Goal: Information Seeking & Learning: Learn about a topic

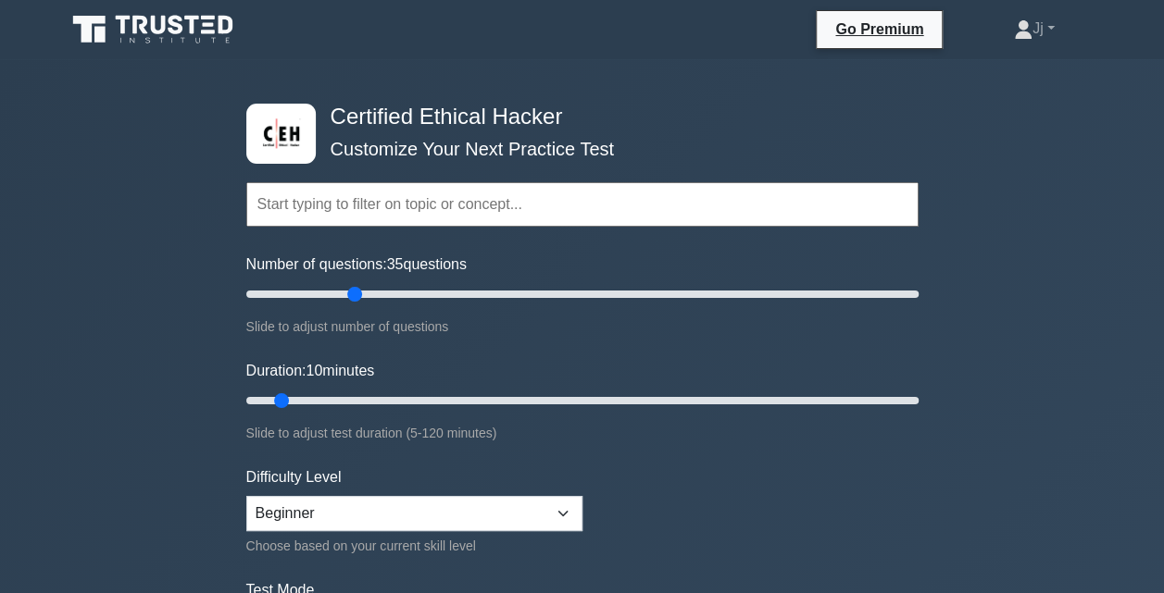
drag, startPoint x: 267, startPoint y: 294, endPoint x: 361, endPoint y: 281, distance: 95.3
type input "35"
click at [361, 283] on input "Number of questions: 35 questions" at bounding box center [582, 294] width 672 height 22
drag, startPoint x: 281, startPoint y: 400, endPoint x: 380, endPoint y: 395, distance: 99.2
click at [380, 395] on input "Duration: 25 minutes" at bounding box center [582, 401] width 672 height 22
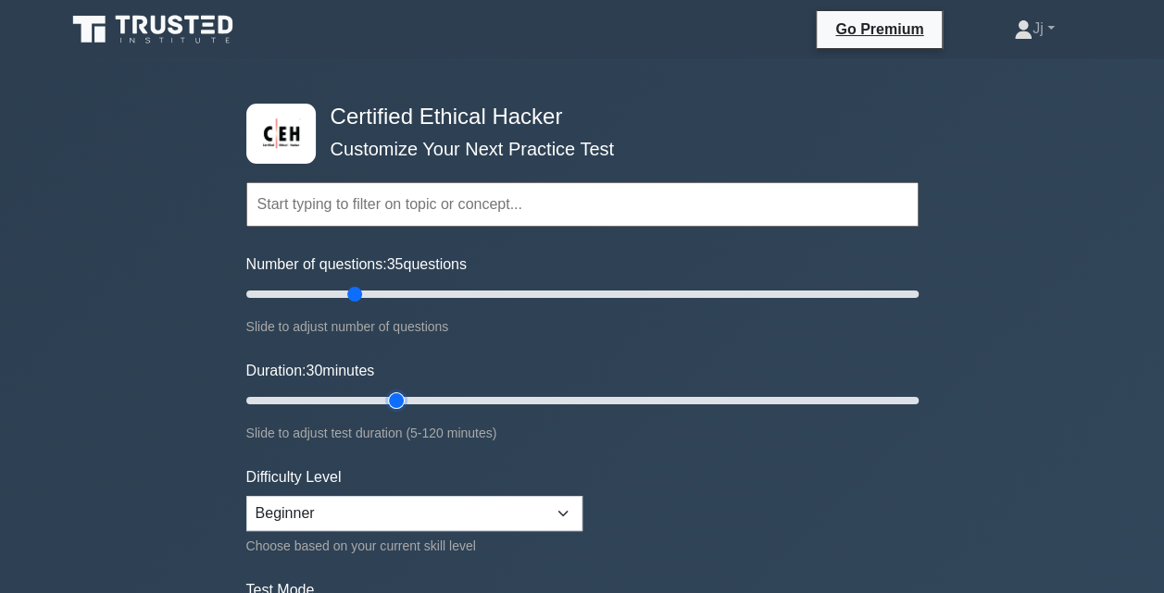
drag, startPoint x: 380, startPoint y: 395, endPoint x: 404, endPoint y: 398, distance: 23.3
type input "30"
click at [404, 398] on input "Duration: 30 minutes" at bounding box center [582, 401] width 672 height 22
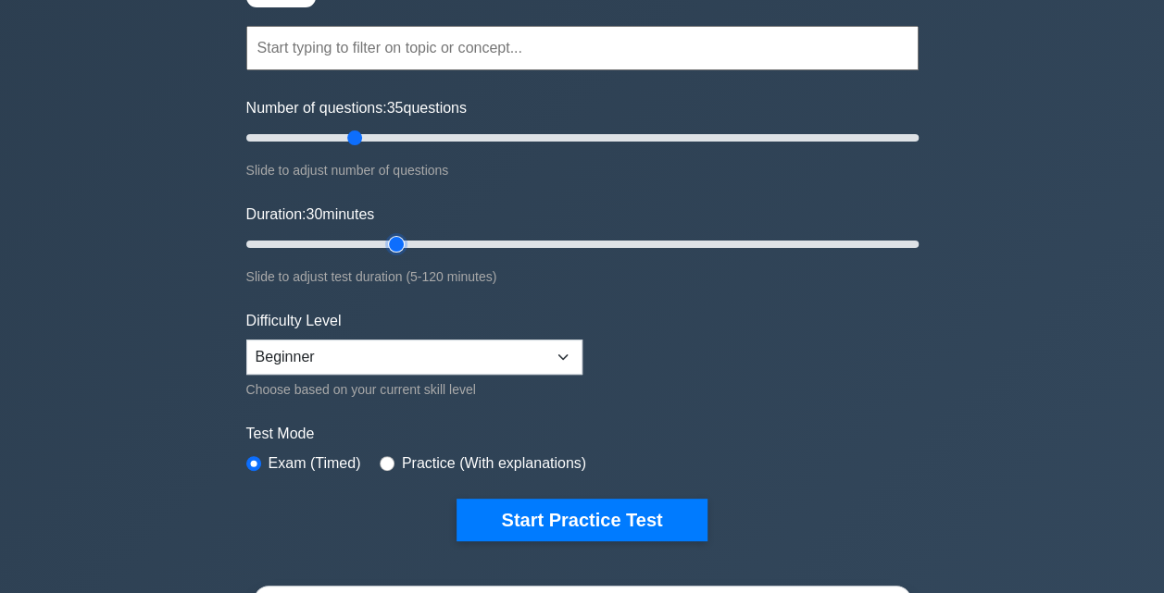
scroll to position [158, 0]
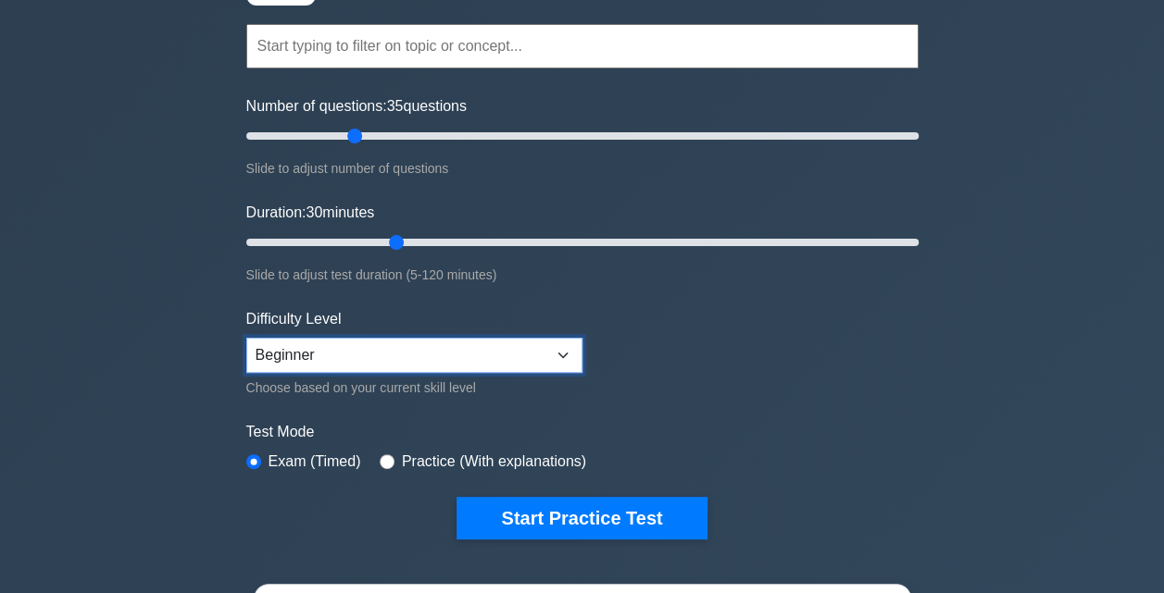
click at [546, 339] on select "Beginner Intermediate Expert" at bounding box center [414, 355] width 336 height 35
select select "intermediate"
click at [246, 338] on select "Beginner Intermediate Expert" at bounding box center [414, 355] width 336 height 35
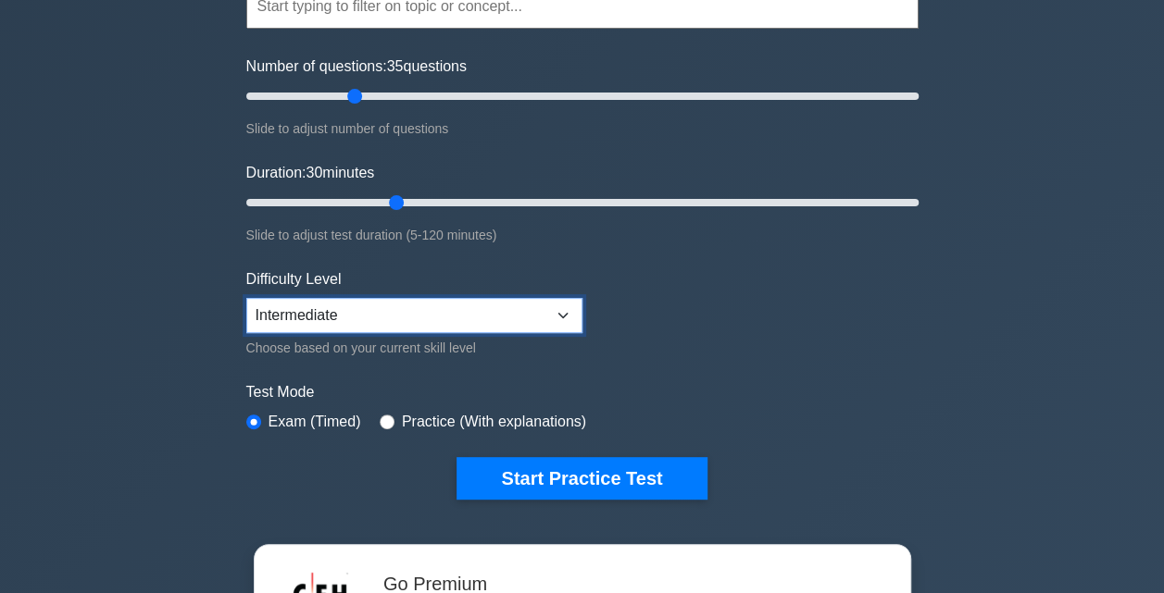
scroll to position [197, 0]
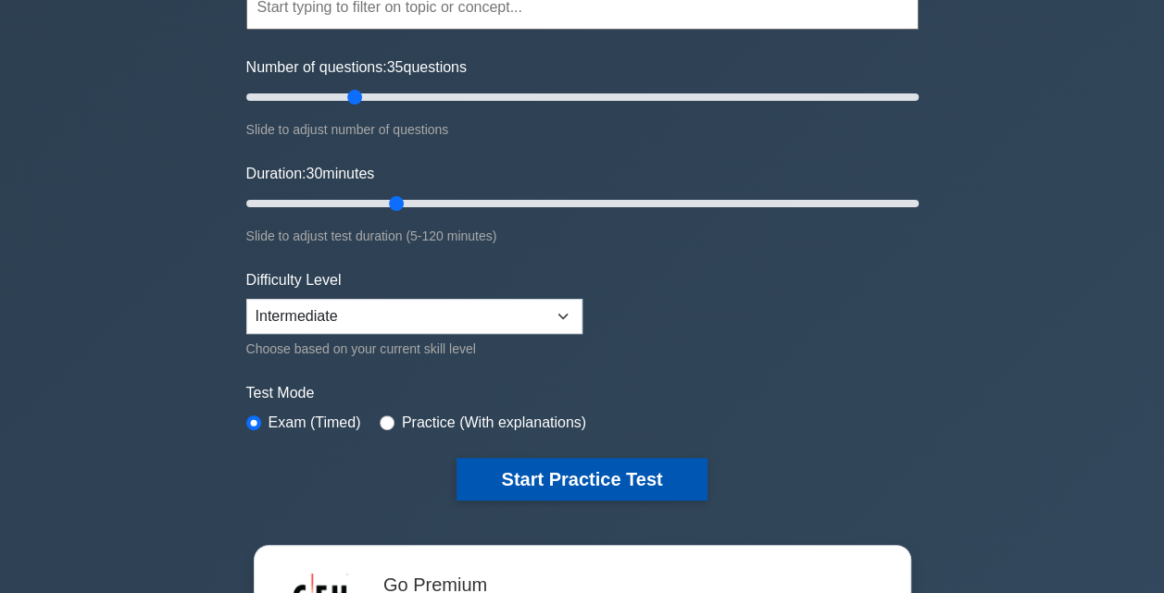
click at [555, 473] on button "Start Practice Test" at bounding box center [581, 479] width 250 height 43
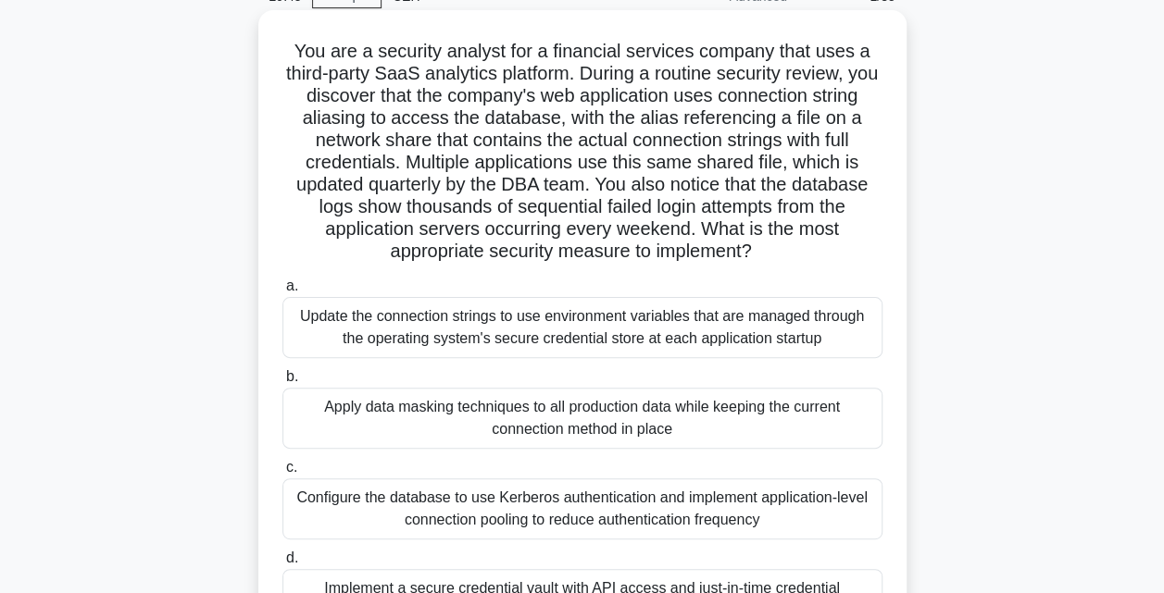
scroll to position [94, 0]
click at [729, 426] on div "Apply data masking techniques to all production data while keeping the current …" at bounding box center [582, 417] width 600 height 61
click at [282, 382] on input "b. Apply data masking techniques to all production data while keeping the curre…" at bounding box center [282, 376] width 0 height 12
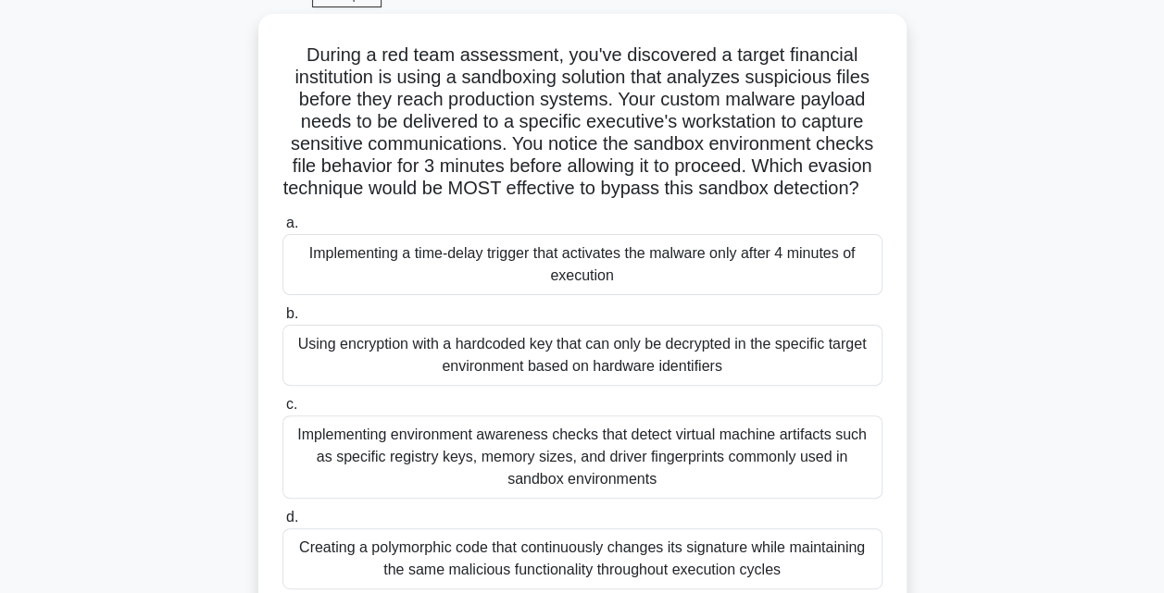
scroll to position [0, 0]
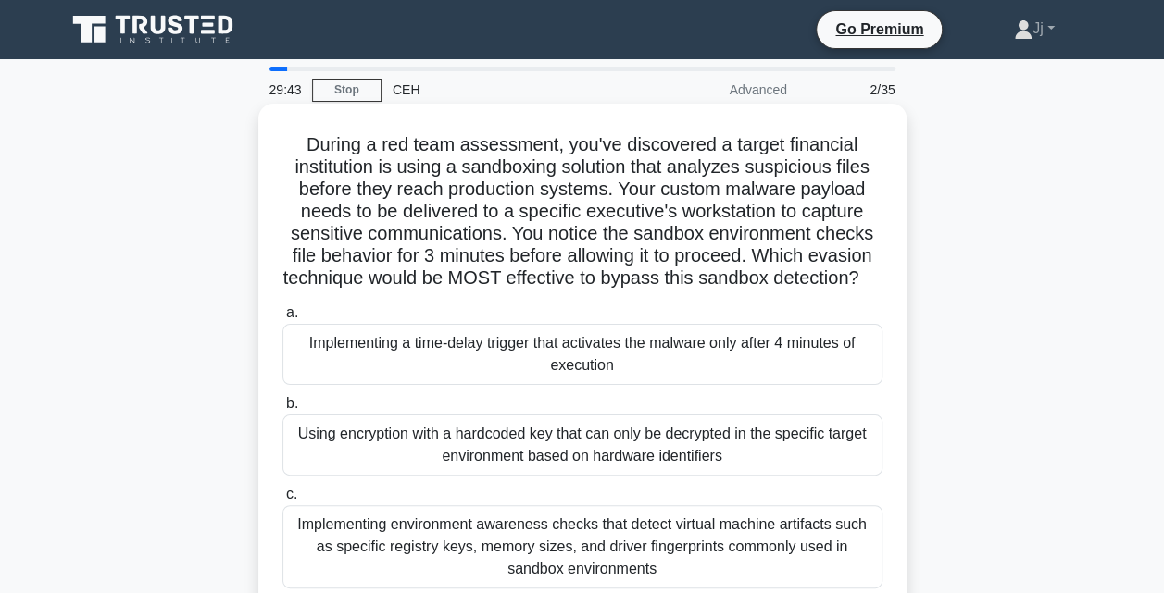
click at [738, 385] on div "Implementing a time-delay trigger that activates the malware only after 4 minut…" at bounding box center [582, 354] width 600 height 61
click at [282, 319] on input "a. Implementing a time-delay trigger that activates the malware only after 4 mi…" at bounding box center [282, 313] width 0 height 12
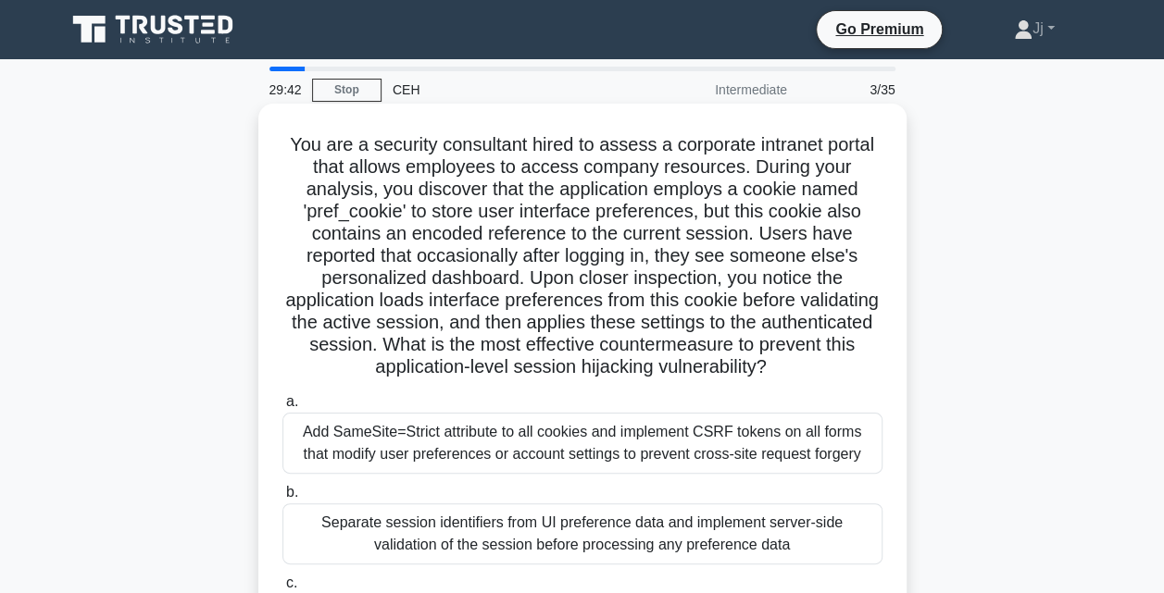
click at [735, 457] on div "Add SameSite=Strict attribute to all cookies and implement CSRF tokens on all f…" at bounding box center [582, 443] width 600 height 61
click at [282, 408] on input "a. Add SameSite=Strict attribute to all cookies and implement CSRF tokens on al…" at bounding box center [282, 402] width 0 height 12
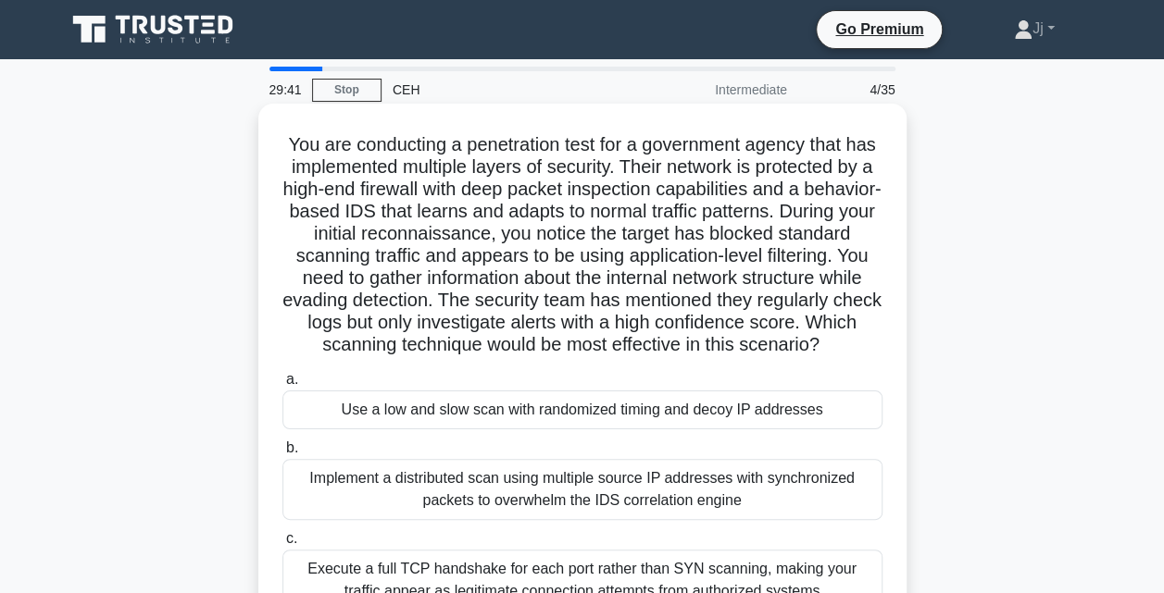
click at [726, 496] on div "Implement a distributed scan using multiple source IP addresses with synchroniz…" at bounding box center [582, 489] width 600 height 61
click at [282, 455] on input "b. Implement a distributed scan using multiple source IP addresses with synchro…" at bounding box center [282, 448] width 0 height 12
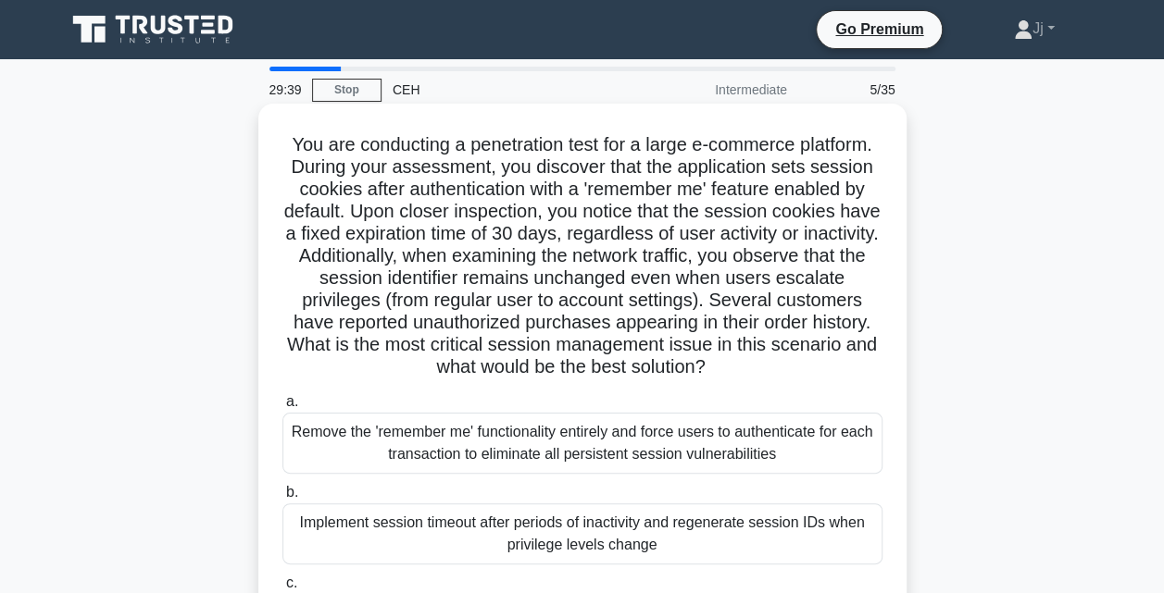
click at [694, 448] on div "Remove the 'remember me' functionality entirely and force users to authenticate…" at bounding box center [582, 443] width 600 height 61
click at [282, 408] on input "a. Remove the 'remember me' functionality entirely and force users to authentic…" at bounding box center [282, 402] width 0 height 12
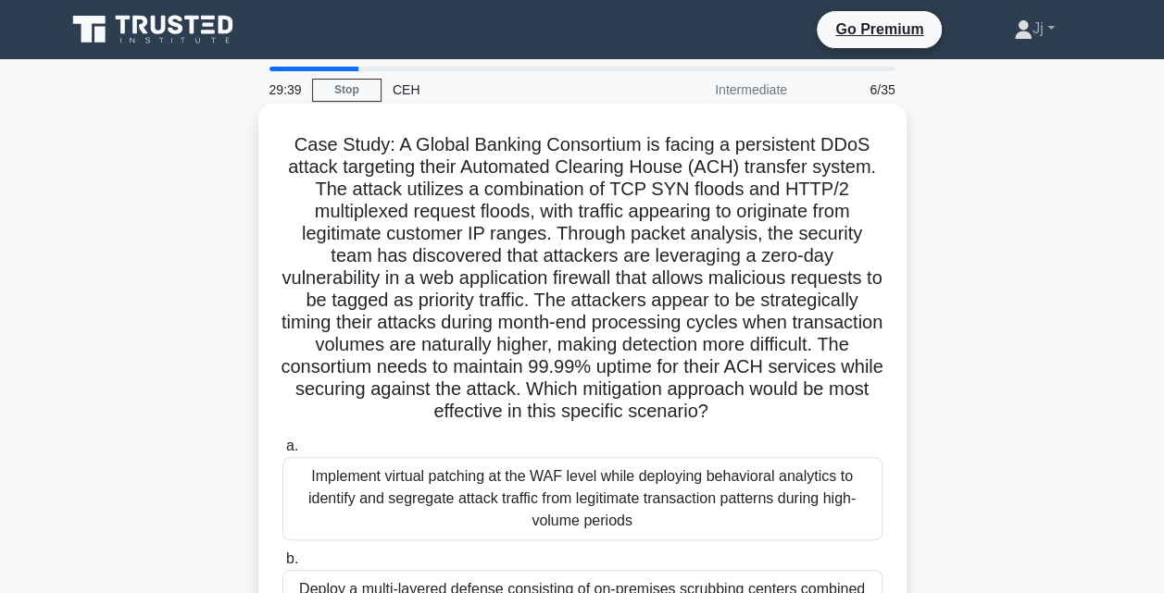
click at [692, 468] on div "Implement virtual patching at the WAF level while deploying behavioral analytic…" at bounding box center [582, 498] width 600 height 83
click at [282, 453] on input "a. Implement virtual patching at the WAF level while deploying behavioral analy…" at bounding box center [282, 447] width 0 height 12
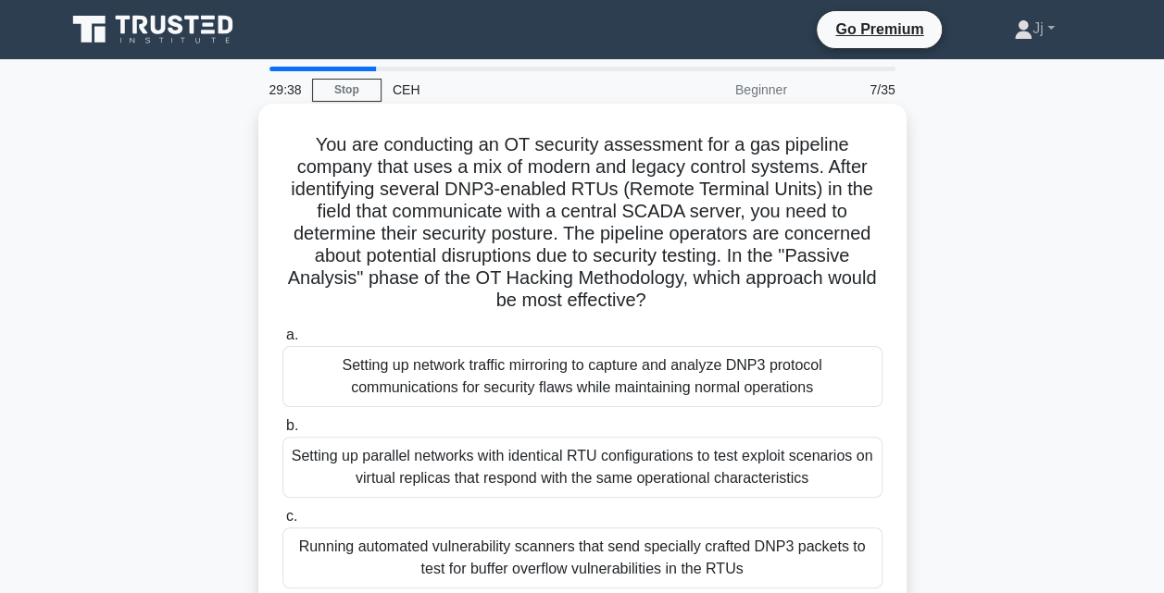
click at [692, 480] on div "Setting up parallel networks with identical RTU configurations to test exploit …" at bounding box center [582, 467] width 600 height 61
click at [282, 432] on input "b. Setting up parallel networks with identical RTU configurations to test explo…" at bounding box center [282, 426] width 0 height 12
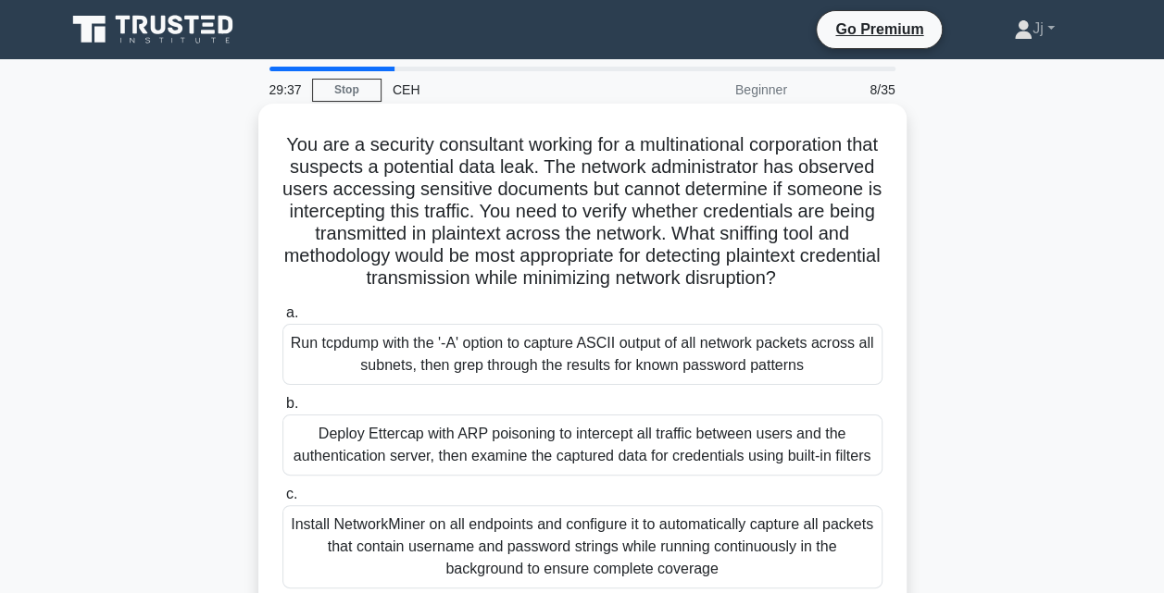
click at [629, 442] on div "Deploy Ettercap with ARP poisoning to intercept all traffic between users and t…" at bounding box center [582, 445] width 600 height 61
click at [282, 410] on input "b. Deploy Ettercap with ARP poisoning to intercept all traffic between users an…" at bounding box center [282, 404] width 0 height 12
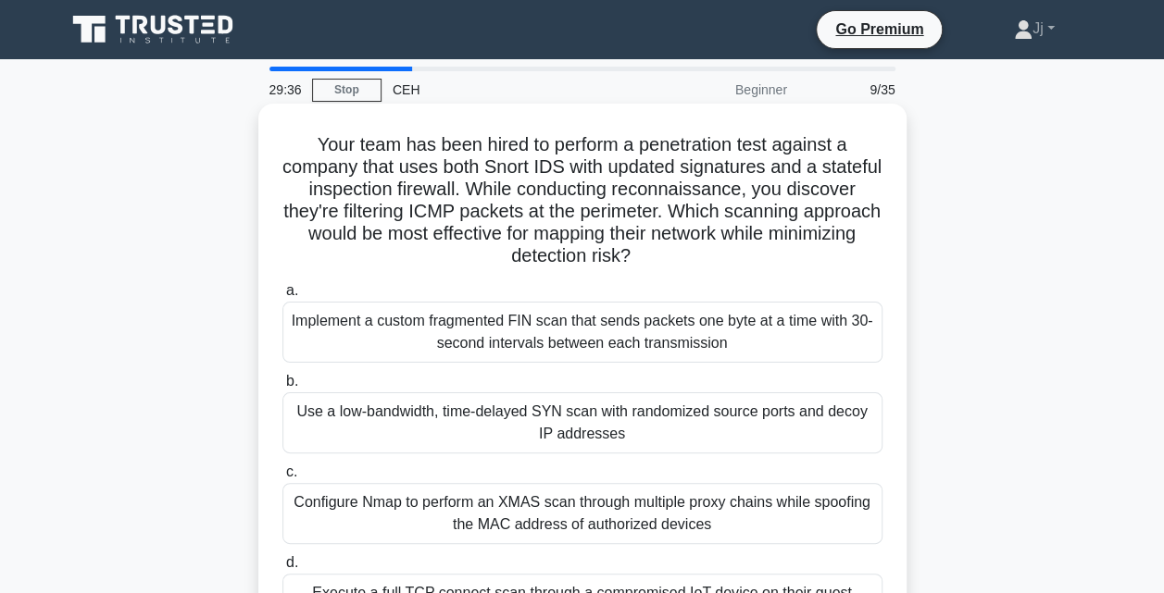
click at [599, 427] on div "Use a low-bandwidth, time-delayed SYN scan with randomized source ports and dec…" at bounding box center [582, 423] width 600 height 61
click at [282, 388] on input "b. Use a low-bandwidth, time-delayed SYN scan with randomized source ports and …" at bounding box center [282, 382] width 0 height 12
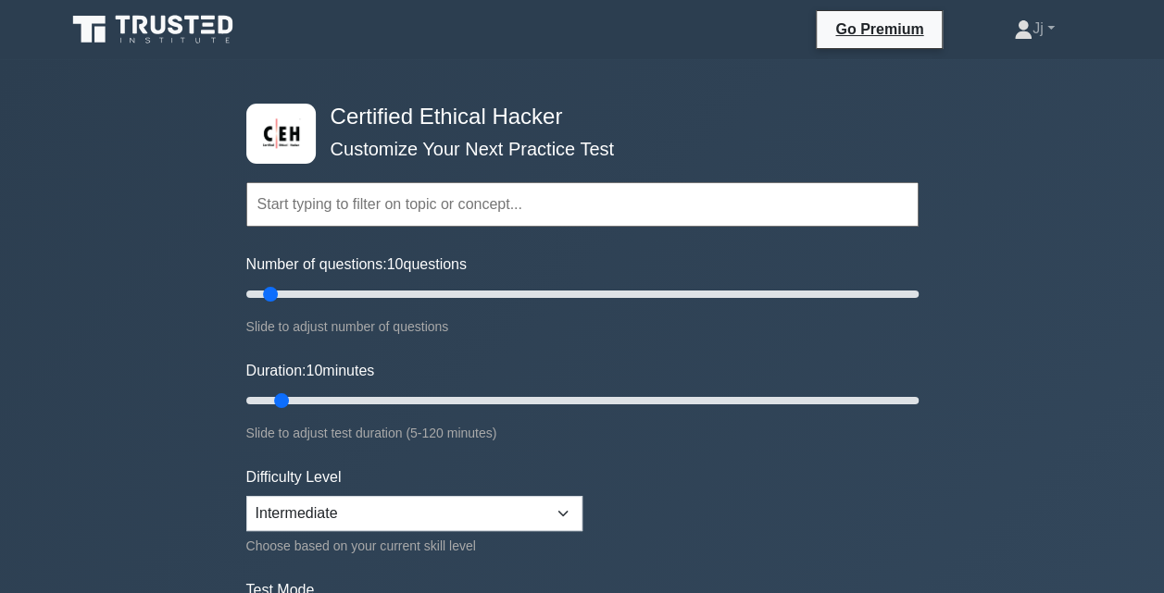
click at [522, 208] on input "text" at bounding box center [582, 204] width 672 height 44
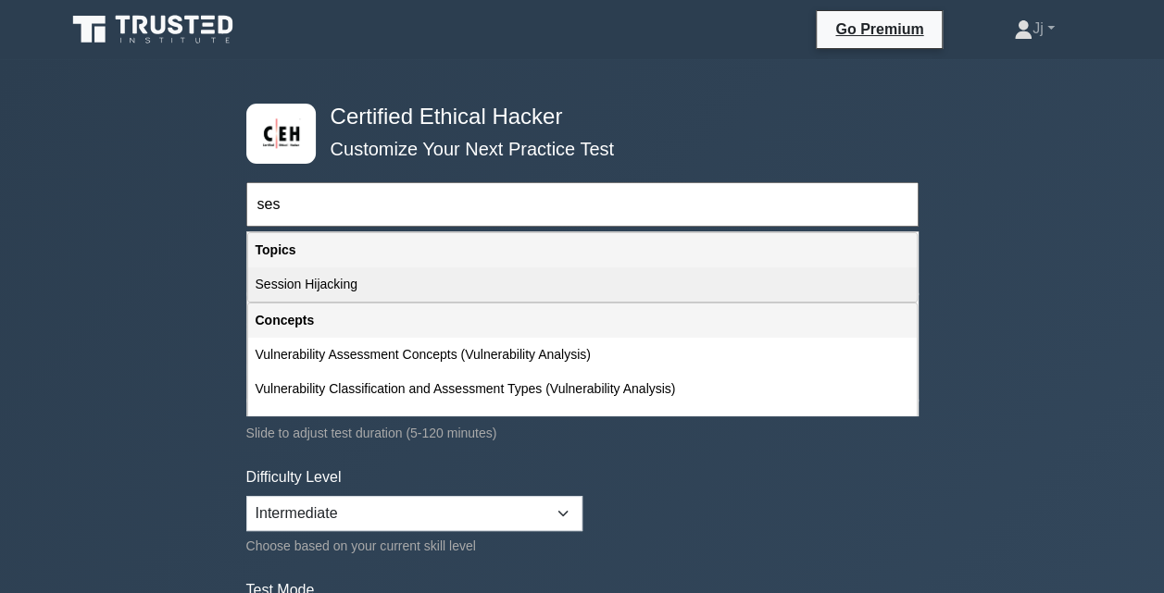
click at [496, 285] on div "Session Hijacking" at bounding box center [582, 285] width 668 height 34
type input "Session Hijacking"
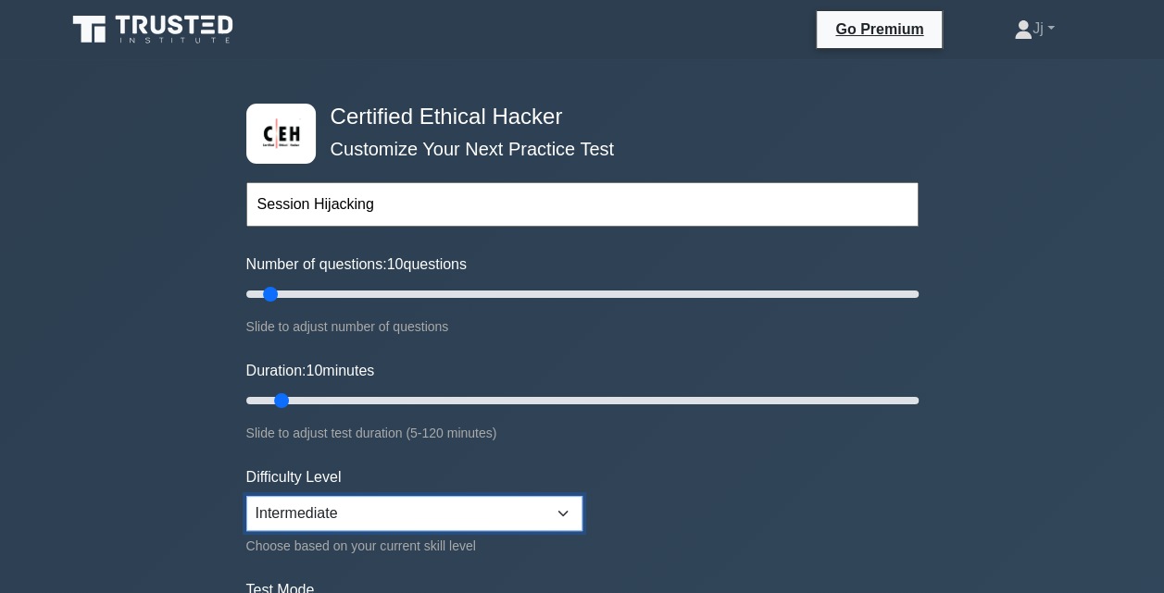
click at [504, 522] on select "Beginner Intermediate Expert" at bounding box center [414, 513] width 336 height 35
select select "beginner"
click at [246, 496] on select "Beginner Intermediate Expert" at bounding box center [414, 513] width 336 height 35
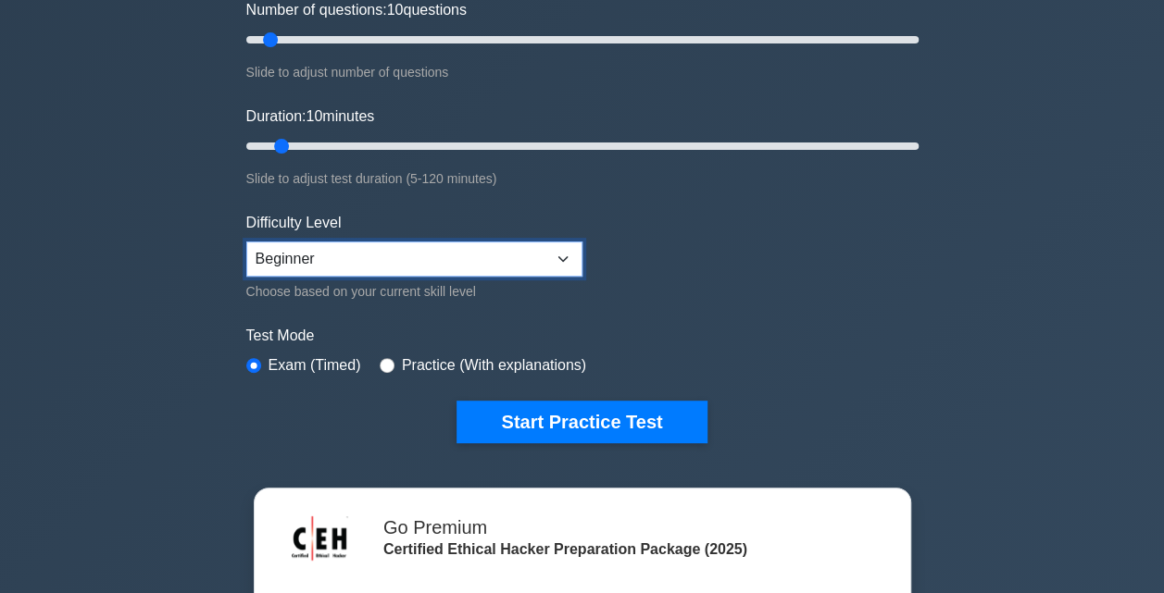
scroll to position [265, 0]
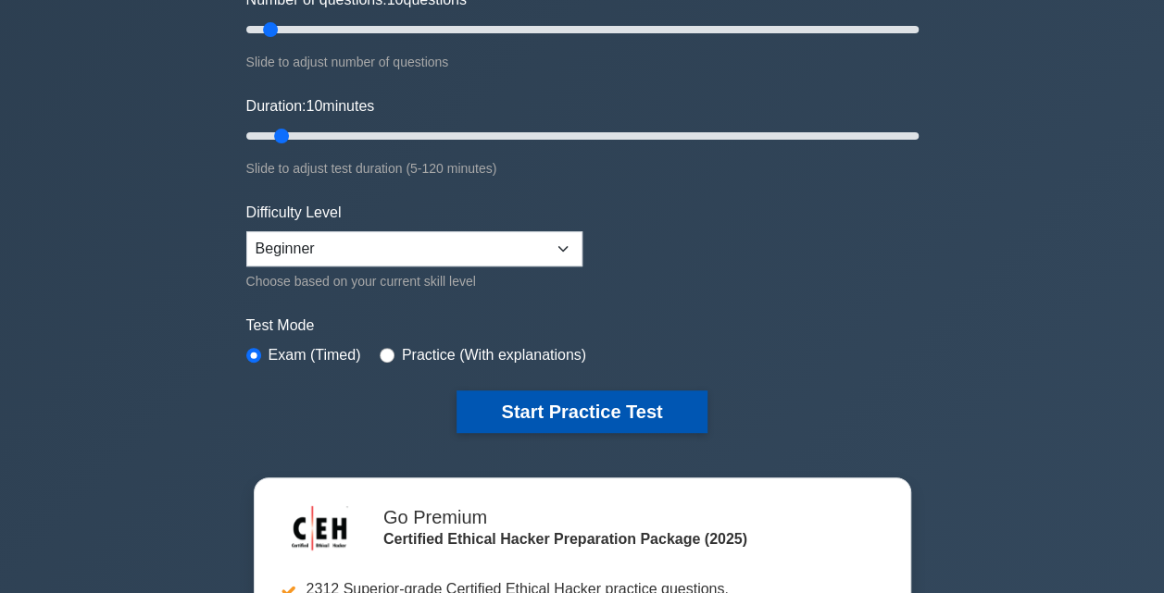
click at [498, 396] on button "Start Practice Test" at bounding box center [581, 412] width 250 height 43
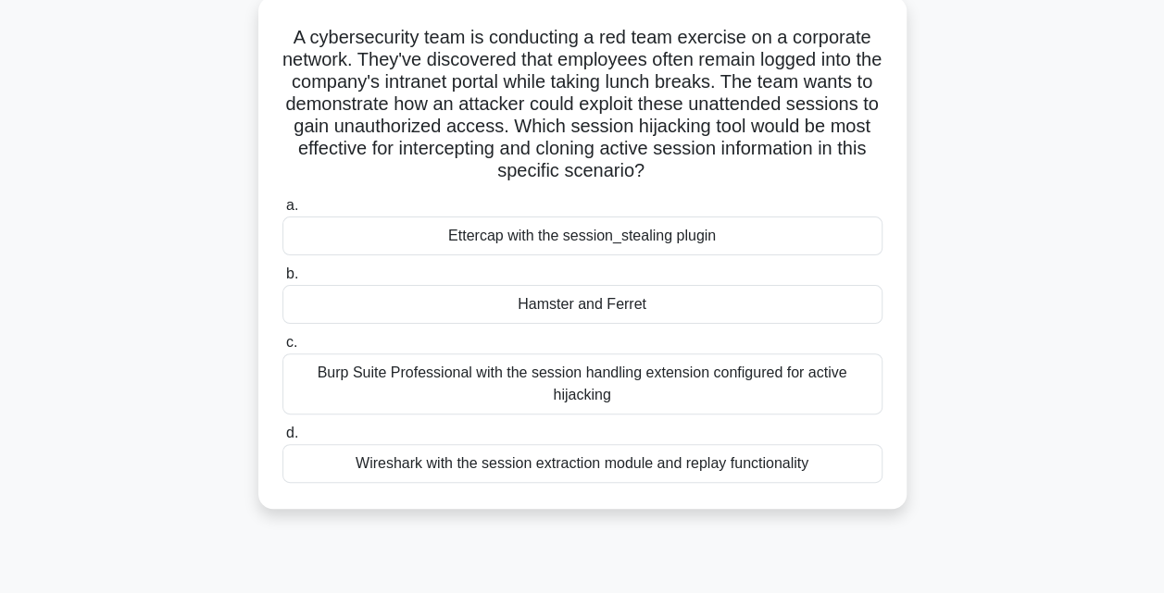
scroll to position [128, 0]
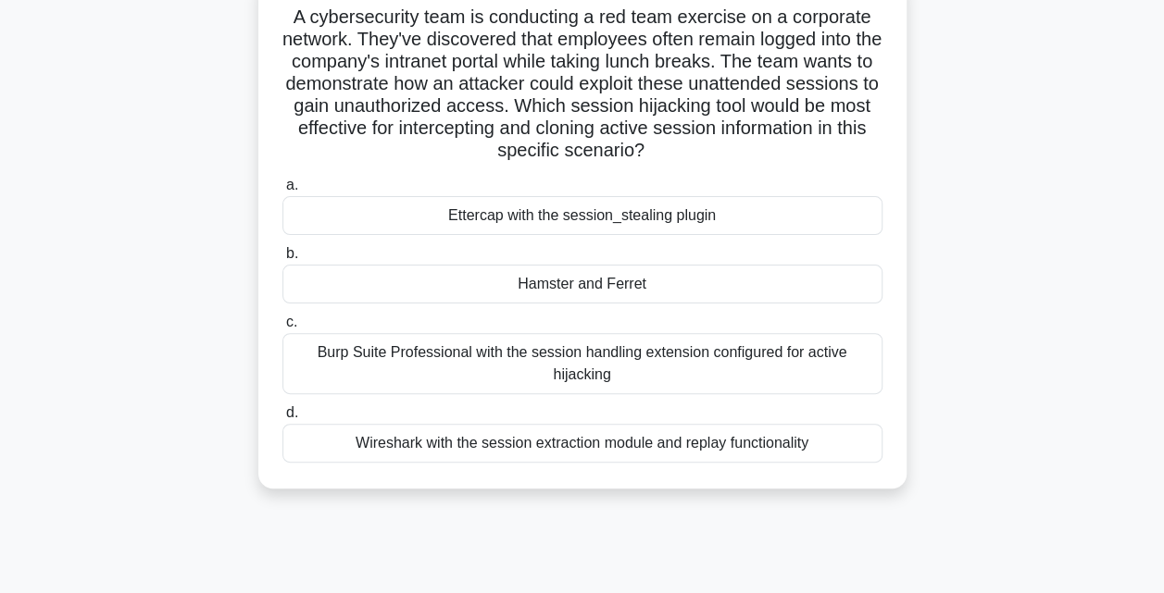
click at [549, 452] on div "Wireshark with the session extraction module and replay functionality" at bounding box center [582, 443] width 600 height 39
click at [282, 419] on input "d. Wireshark with the session extraction module and replay functionality" at bounding box center [282, 413] width 0 height 12
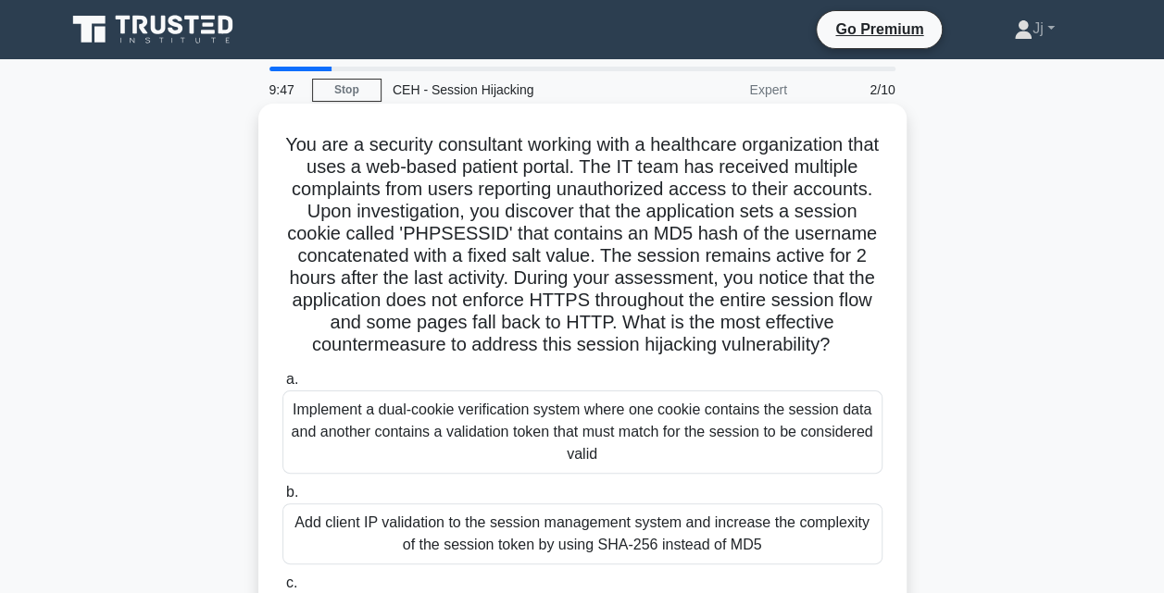
scroll to position [62, 0]
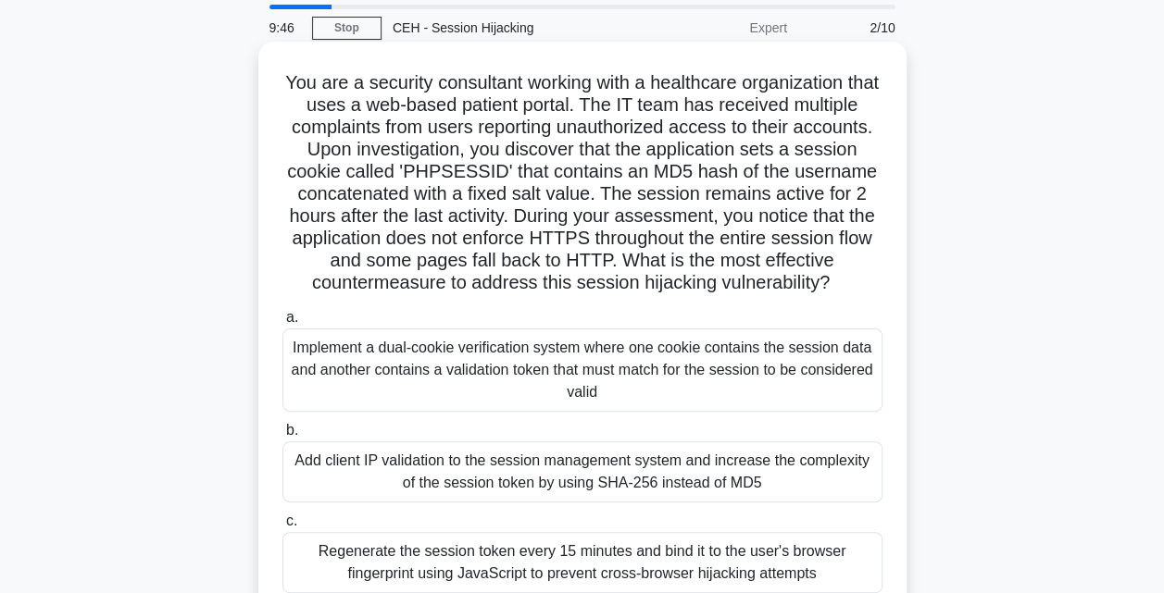
click at [601, 378] on div "Implement a dual-cookie verification system where one cookie contains the sessi…" at bounding box center [582, 370] width 600 height 83
click at [282, 324] on input "a. Implement a dual-cookie verification system where one cookie contains the se…" at bounding box center [282, 318] width 0 height 12
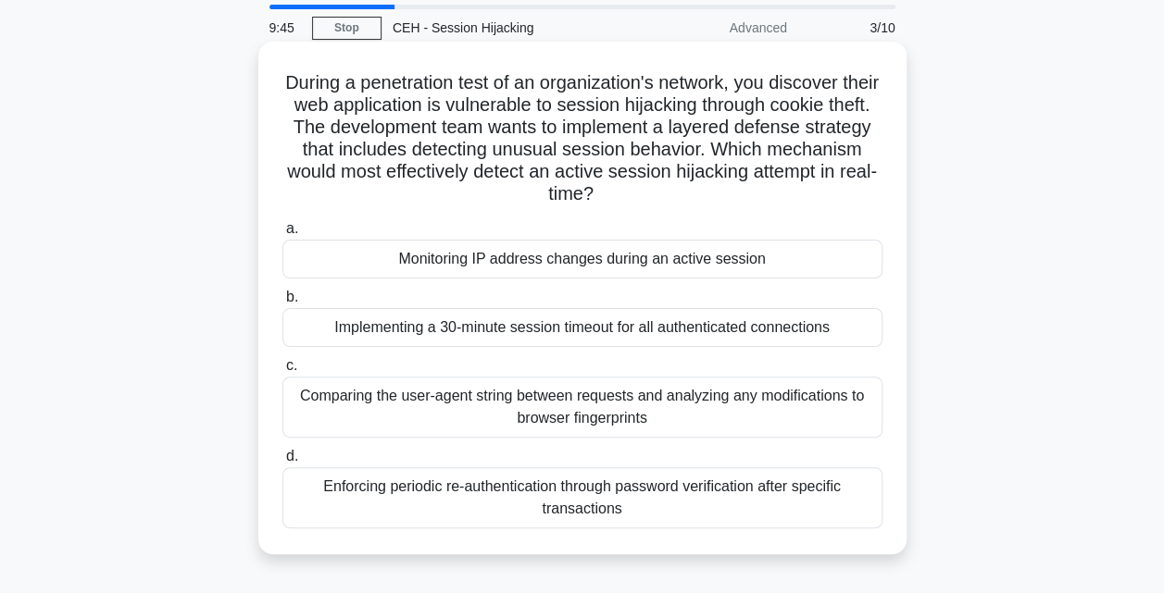
scroll to position [0, 0]
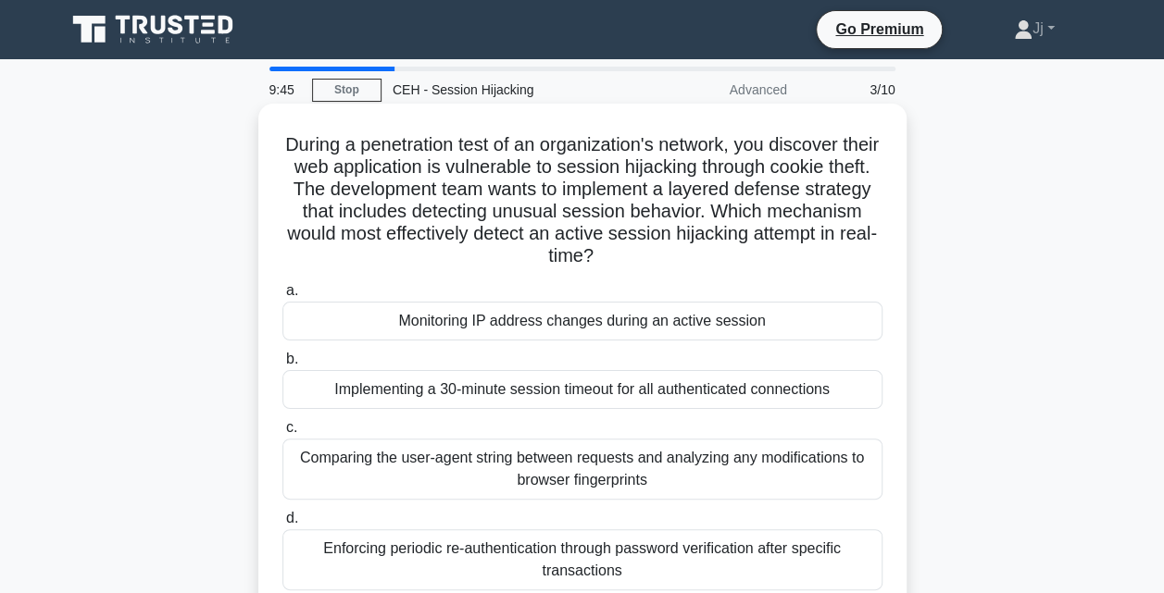
click at [624, 393] on div "Implementing a 30-minute session timeout for all authenticated connections" at bounding box center [582, 389] width 600 height 39
click at [282, 366] on input "b. Implementing a 30-minute session timeout for all authenticated connections" at bounding box center [282, 360] width 0 height 12
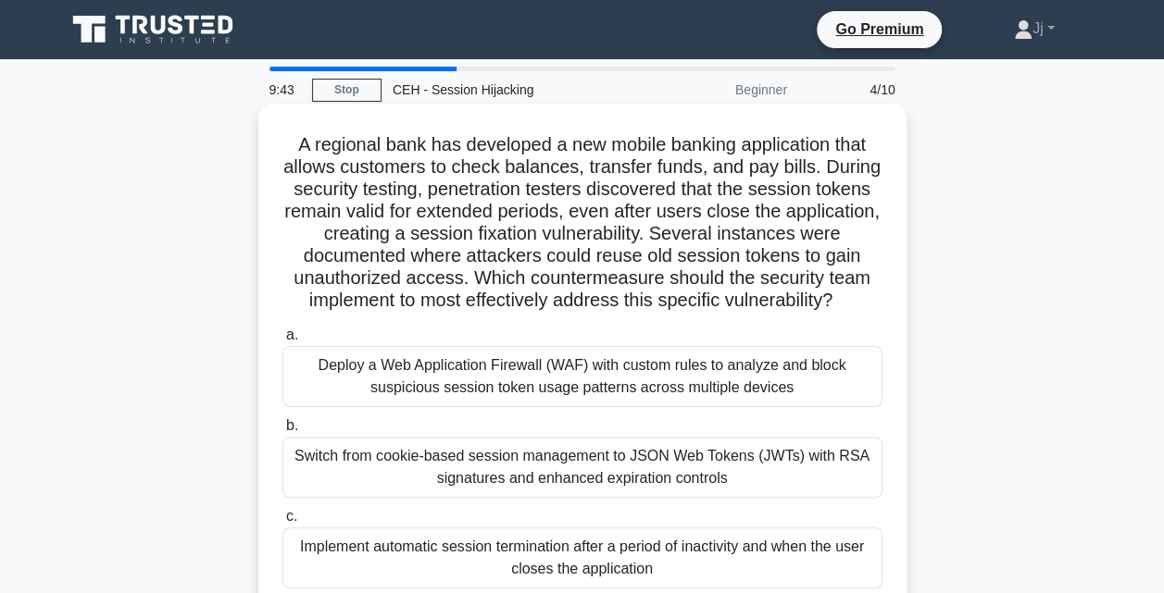
click at [615, 475] on div "Switch from cookie-based session management to JSON Web Tokens (JWTs) with RSA …" at bounding box center [582, 467] width 600 height 61
click at [282, 432] on input "b. Switch from cookie-based session management to JSON Web Tokens (JWTs) with R…" at bounding box center [282, 426] width 0 height 12
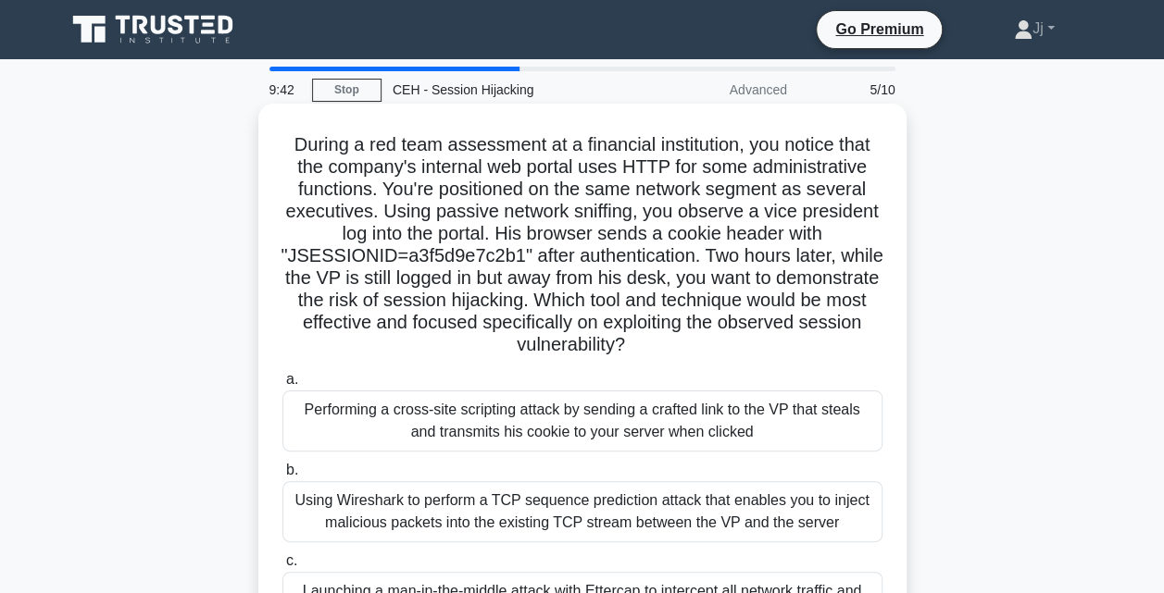
click at [611, 439] on div "Performing a cross-site scripting attack by sending a crafted link to the VP th…" at bounding box center [582, 421] width 600 height 61
click at [282, 386] on input "a. Performing a cross-site scripting attack by sending a crafted link to the VP…" at bounding box center [282, 380] width 0 height 12
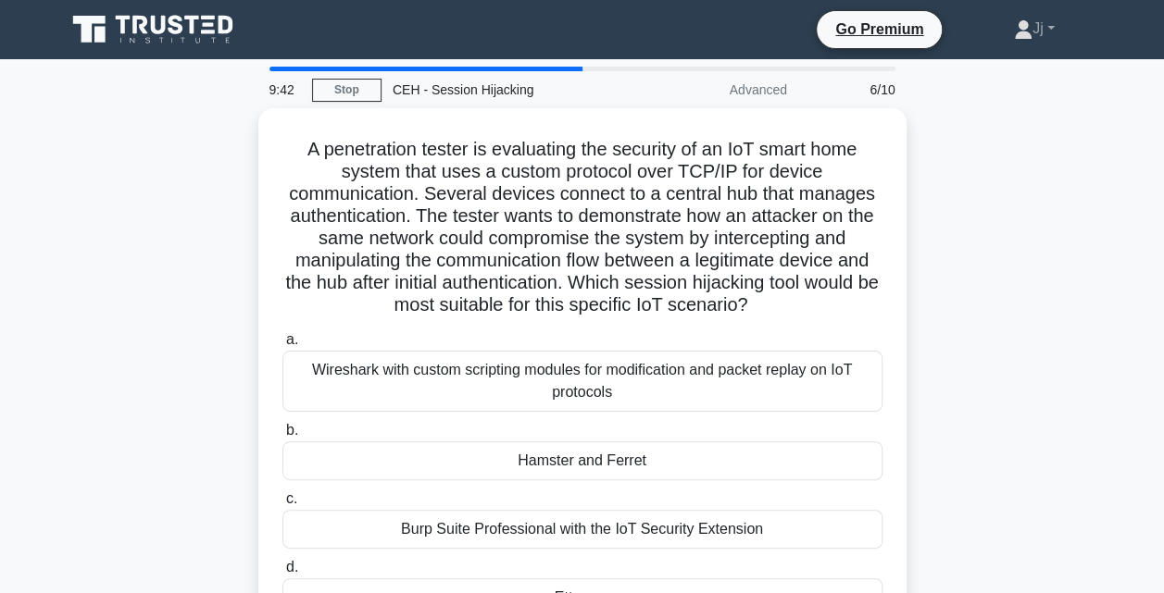
click at [611, 466] on div "Hamster and Ferret" at bounding box center [582, 461] width 600 height 39
click at [282, 437] on input "b. Hamster and Ferret" at bounding box center [282, 431] width 0 height 12
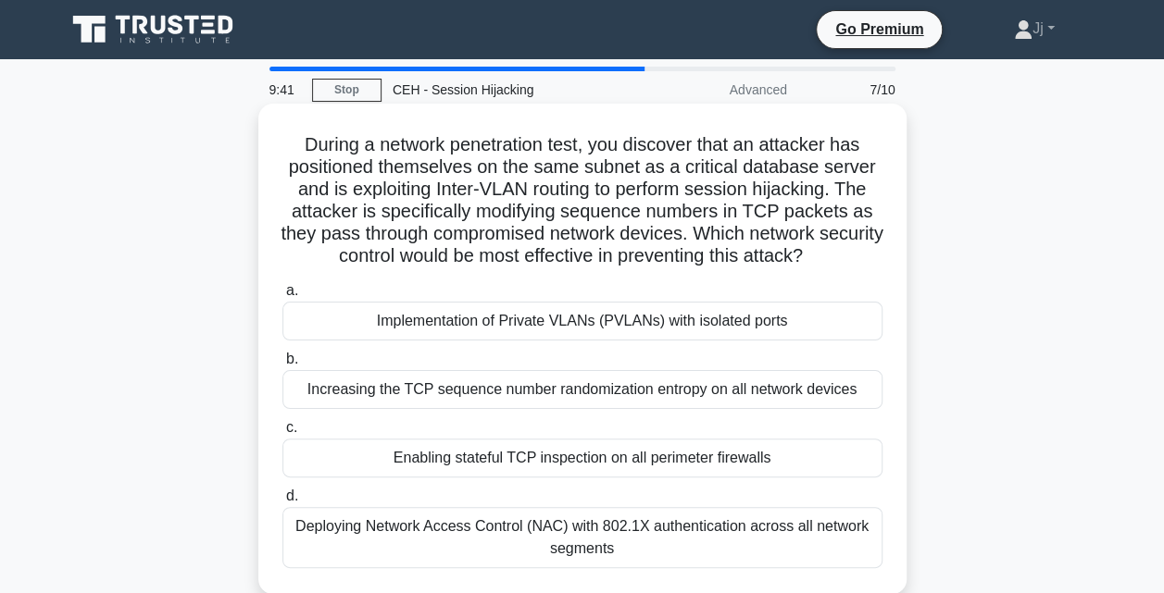
click at [617, 442] on div "Enabling stateful TCP inspection on all perimeter firewalls" at bounding box center [582, 458] width 600 height 39
click at [282, 434] on input "c. Enabling stateful TCP inspection on all perimeter firewalls" at bounding box center [282, 428] width 0 height 12
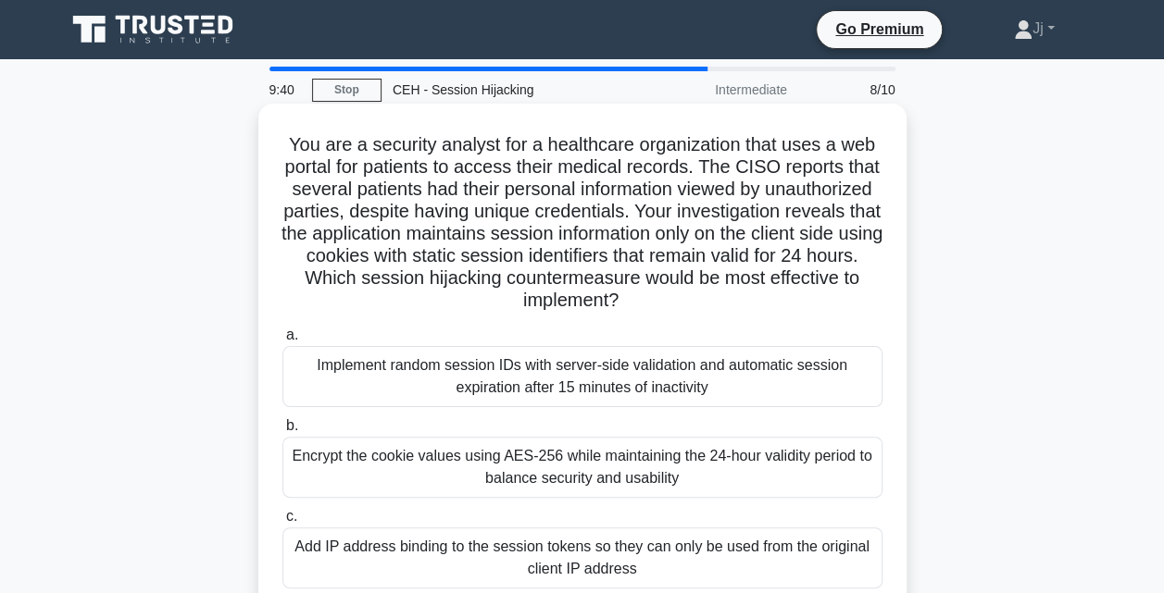
click at [626, 393] on div "Implement random session IDs with server-side validation and automatic session …" at bounding box center [582, 376] width 600 height 61
click at [282, 342] on input "a. Implement random session IDs with server-side validation and automatic sessi…" at bounding box center [282, 336] width 0 height 12
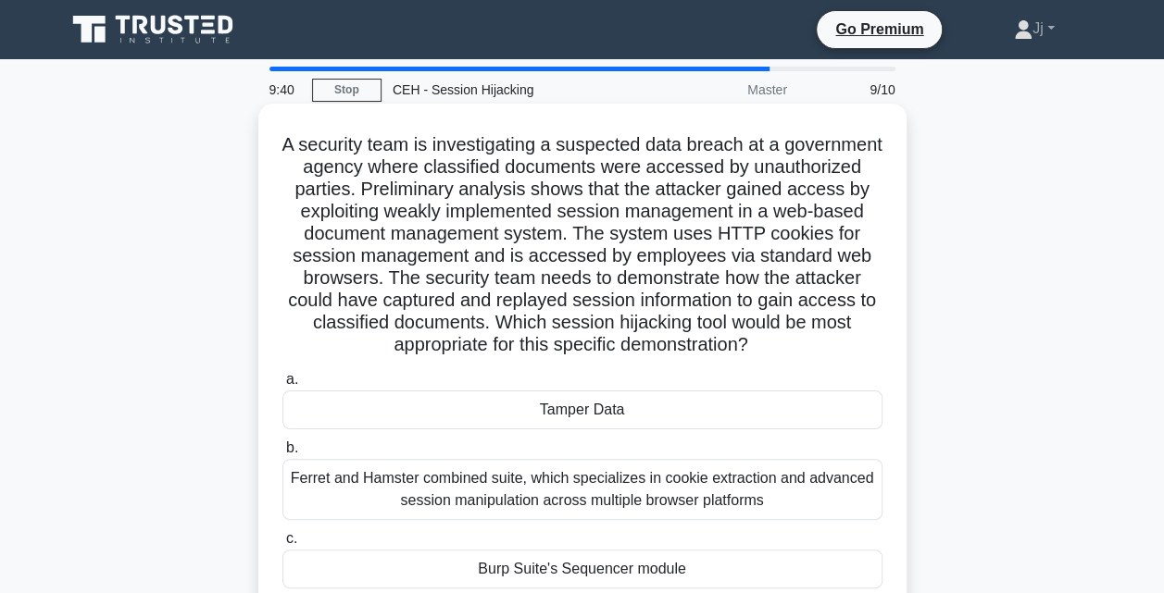
click at [625, 460] on div "Ferret and Hamster combined suite, which specializes in cookie extraction and a…" at bounding box center [582, 489] width 600 height 61
click at [282, 455] on input "b. Ferret and Hamster combined suite, which specializes in cookie extraction an…" at bounding box center [282, 448] width 0 height 12
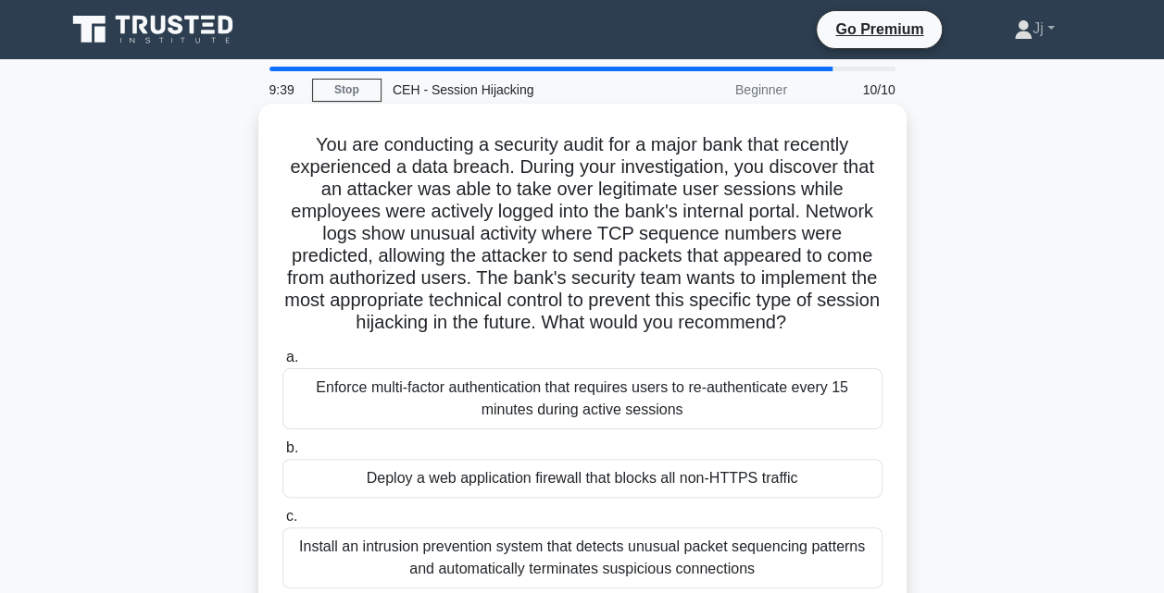
click at [625, 429] on div "Enforce multi-factor authentication that requires users to re-authenticate ever…" at bounding box center [582, 398] width 600 height 61
click at [282, 364] on input "a. Enforce multi-factor authentication that requires users to re-authenticate e…" at bounding box center [282, 358] width 0 height 12
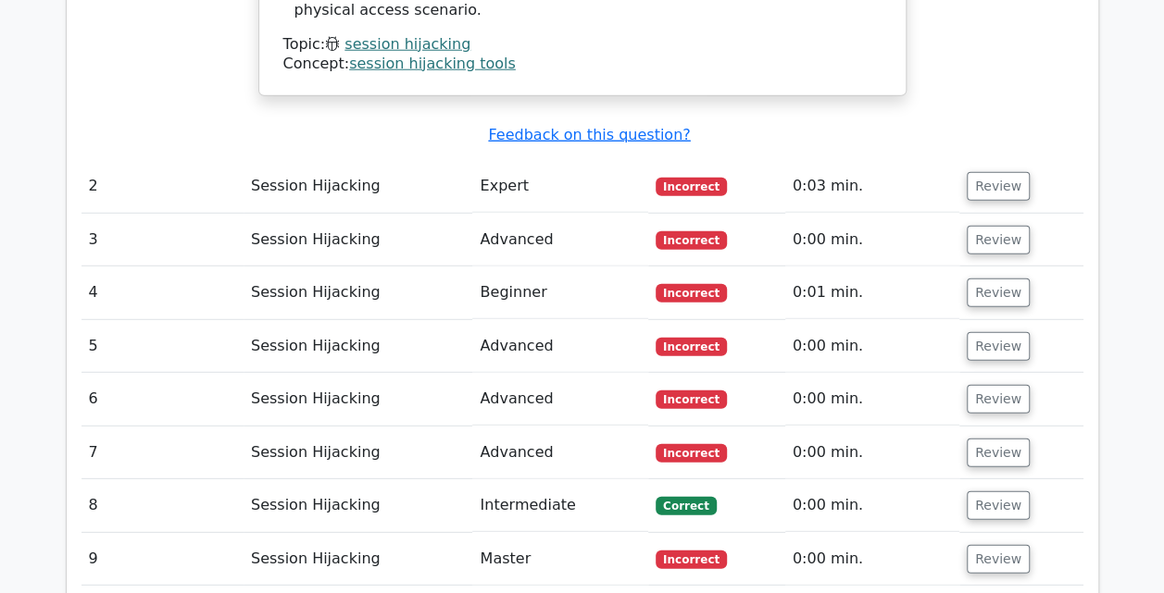
scroll to position [2422, 0]
